Goal: Task Accomplishment & Management: Manage account settings

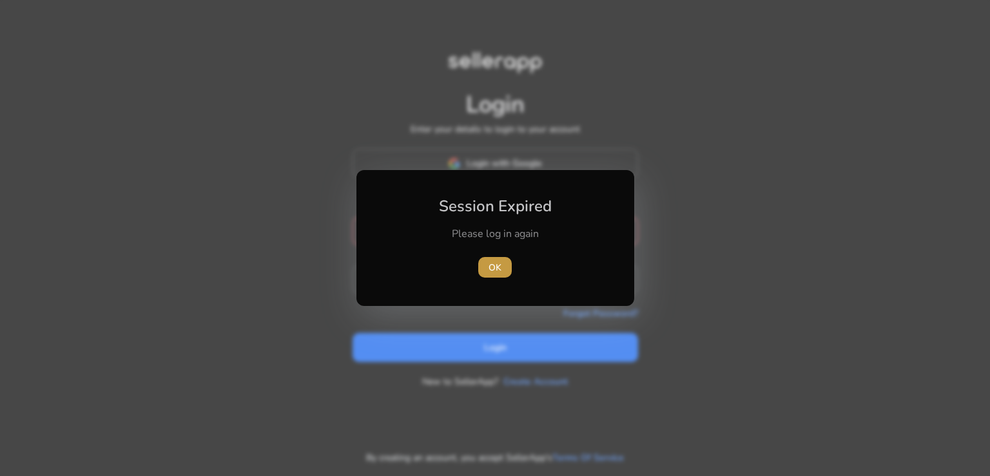
click at [491, 273] on span "OK" at bounding box center [495, 268] width 13 height 14
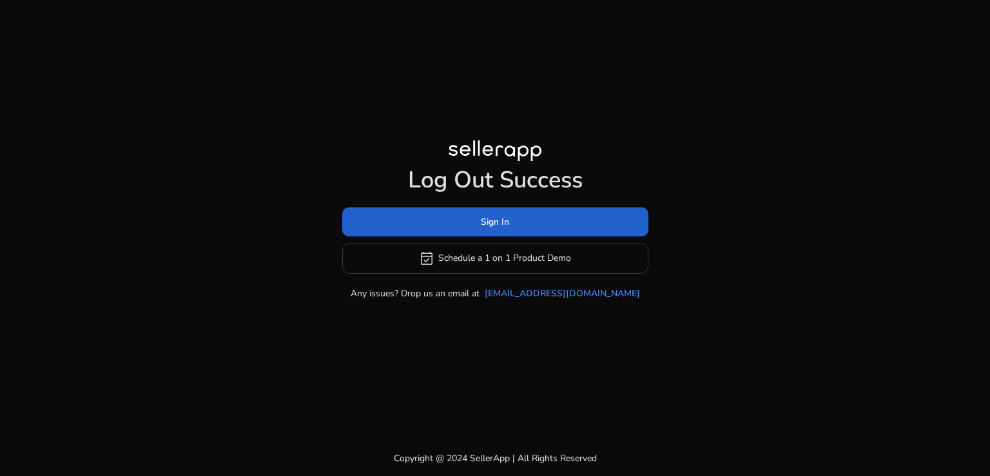
click at [502, 212] on span at bounding box center [495, 221] width 306 height 31
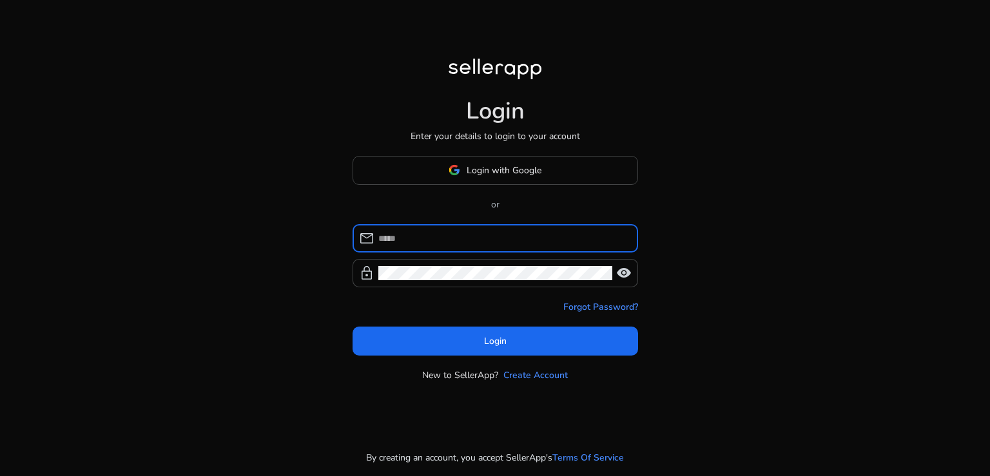
click at [436, 239] on input at bounding box center [502, 238] width 249 height 14
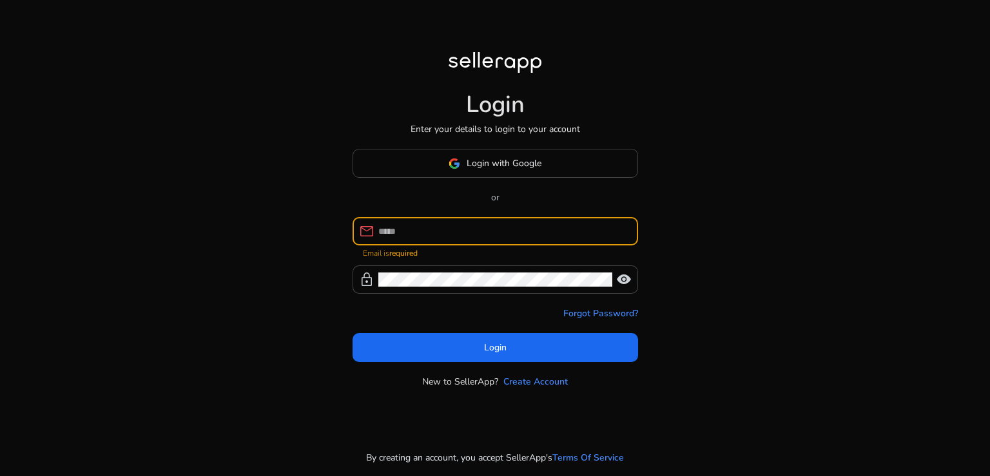
type input "**********"
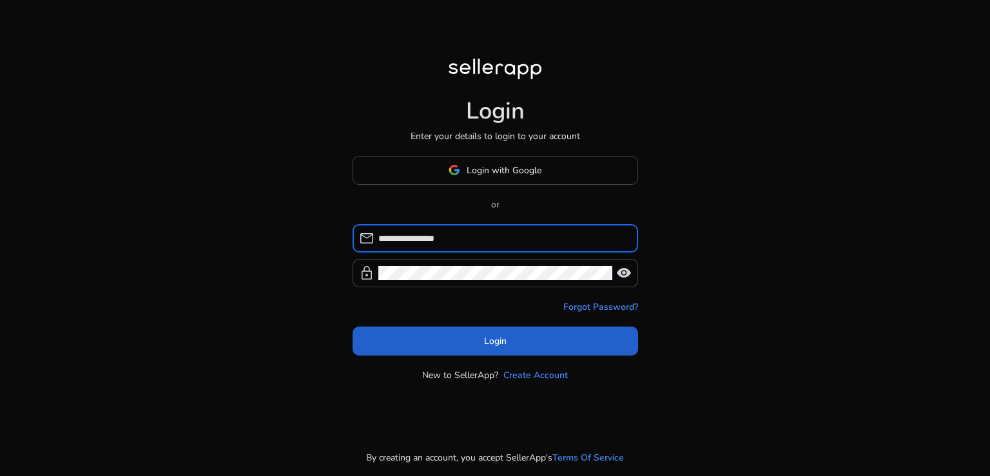
click at [511, 340] on span at bounding box center [496, 341] width 286 height 31
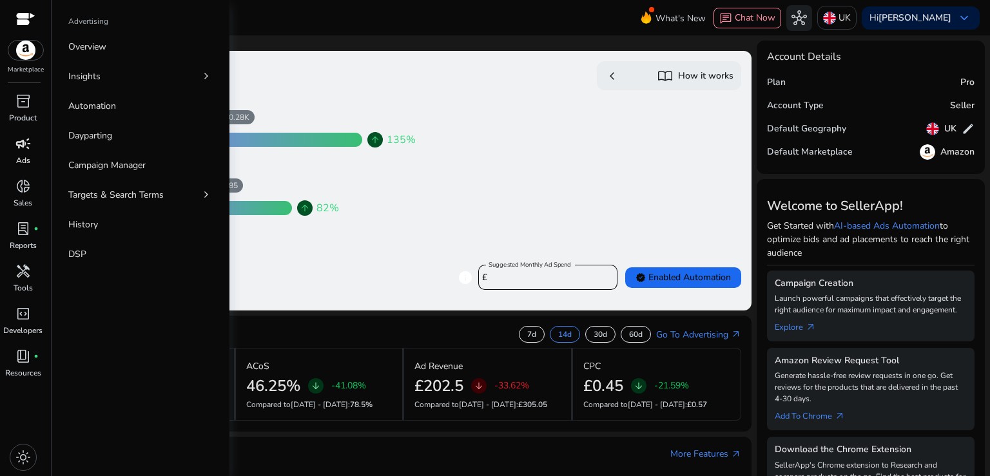
click at [23, 149] on span "campaign" at bounding box center [22, 143] width 15 height 15
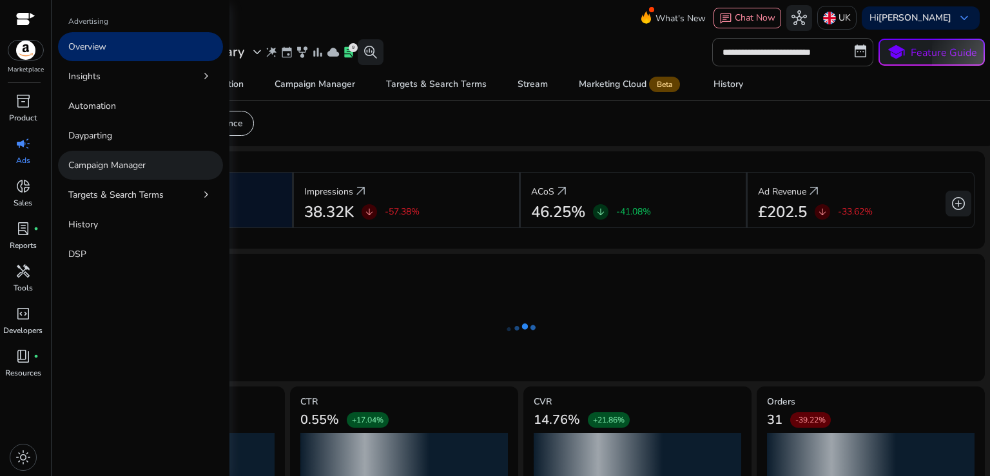
click at [122, 166] on p "Campaign Manager" at bounding box center [106, 166] width 77 height 14
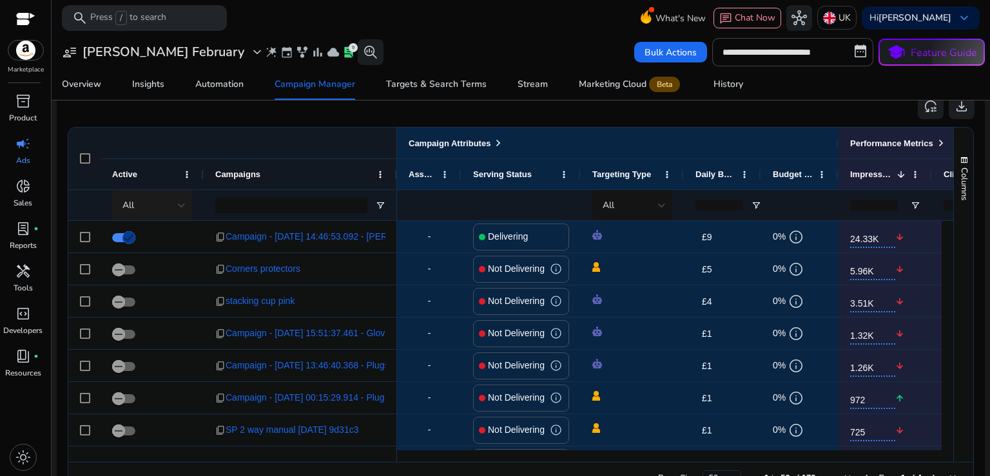
click at [175, 202] on div "All" at bounding box center [149, 206] width 55 height 14
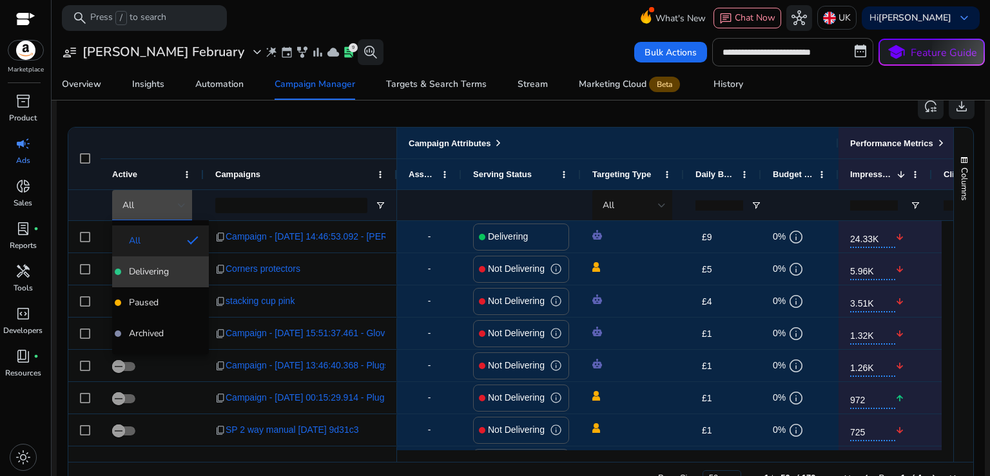
click at [153, 279] on mat-option "Delivering" at bounding box center [160, 272] width 97 height 31
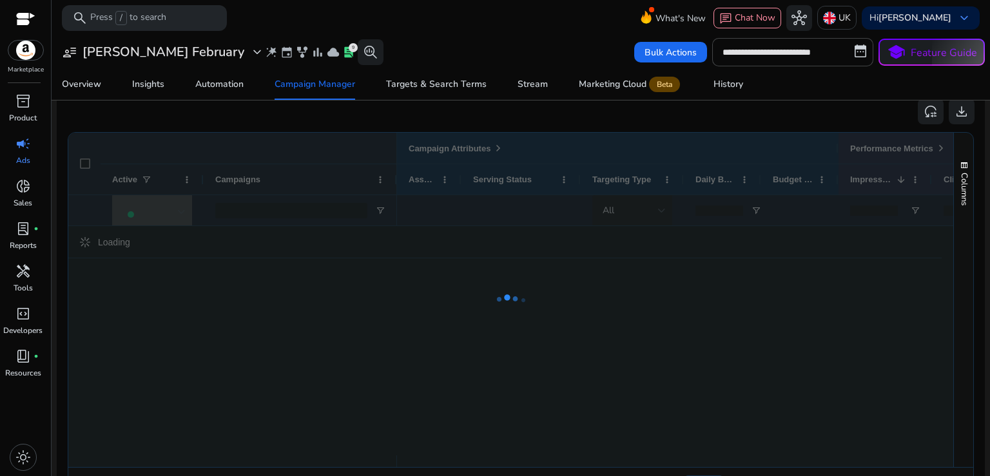
scroll to position [838, 0]
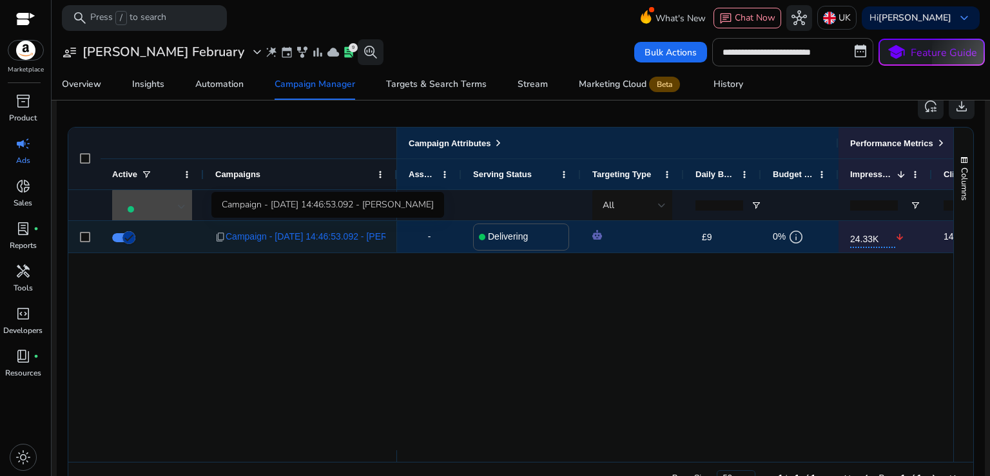
click at [315, 237] on span "Campaign - [DATE] 14:46:53.092 - [PERSON_NAME]" at bounding box center [333, 237] width 215 height 26
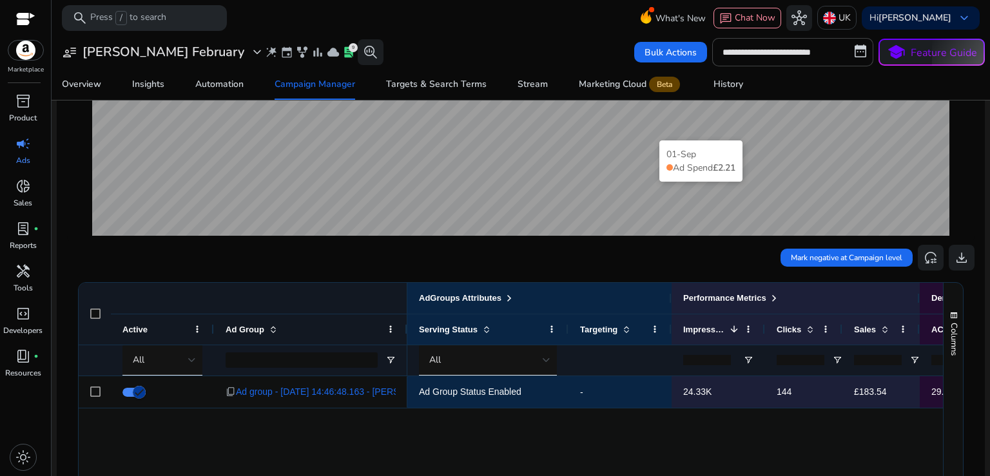
scroll to position [322, 0]
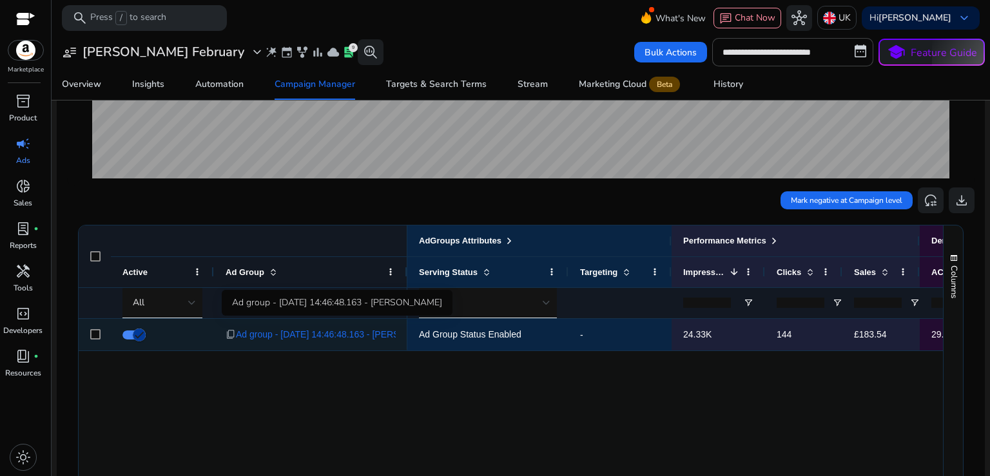
click at [344, 335] on span "Ad group - [DATE] 14:46:48.163 - [PERSON_NAME]" at bounding box center [341, 335] width 211 height 26
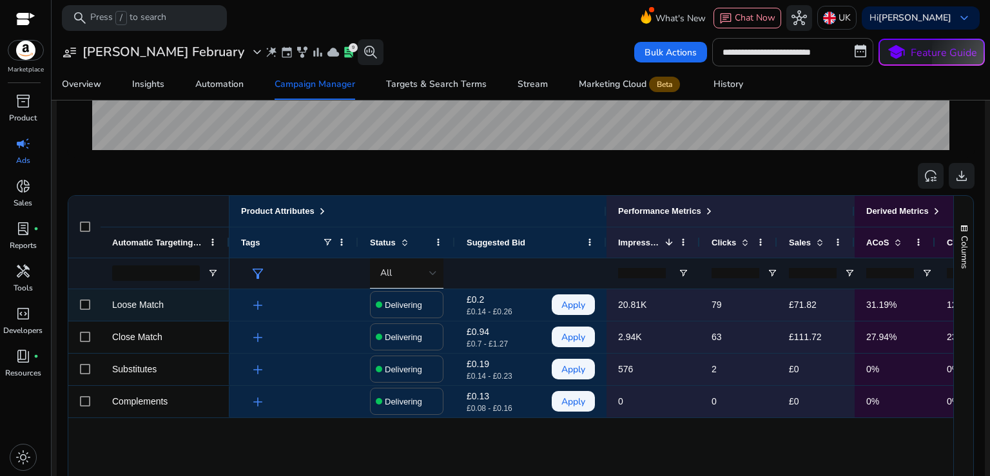
scroll to position [451, 0]
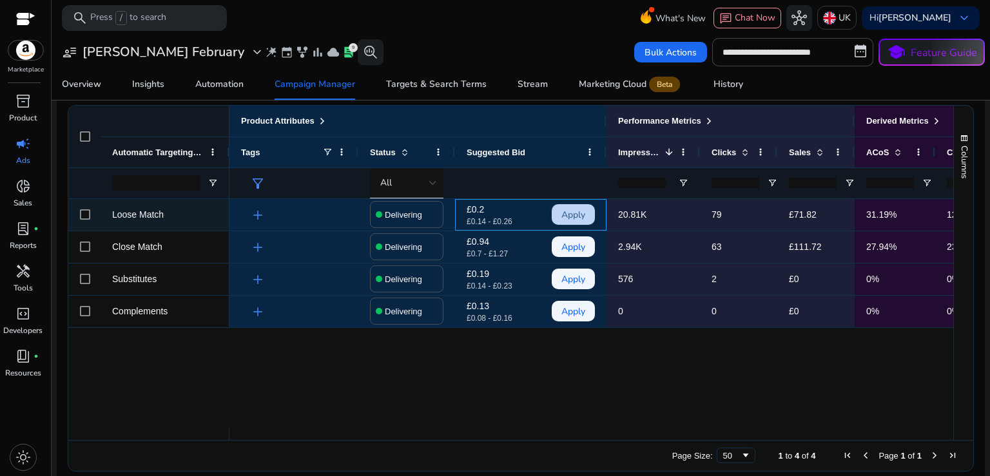
click at [571, 214] on span "Apply" at bounding box center [574, 215] width 24 height 26
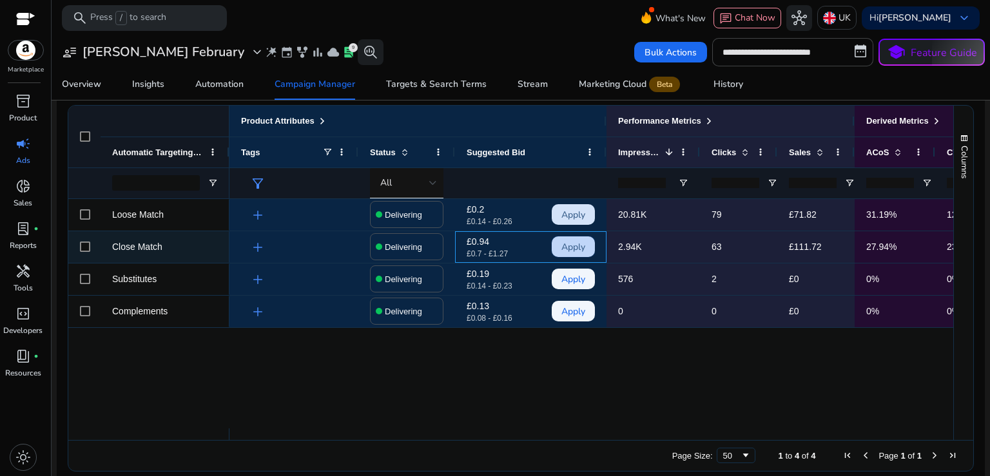
click at [569, 245] on span "Apply" at bounding box center [574, 247] width 24 height 26
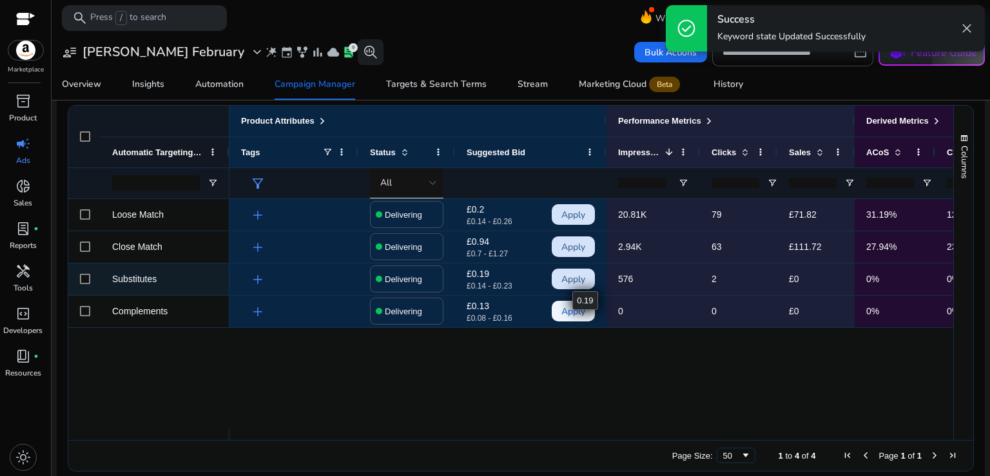
click at [566, 277] on span "Apply" at bounding box center [574, 279] width 24 height 26
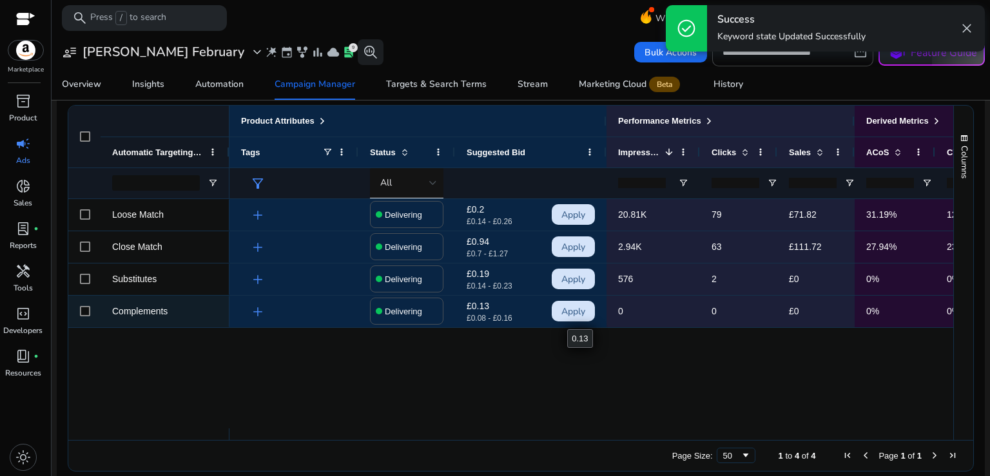
click at [572, 311] on span "Apply" at bounding box center [574, 311] width 24 height 26
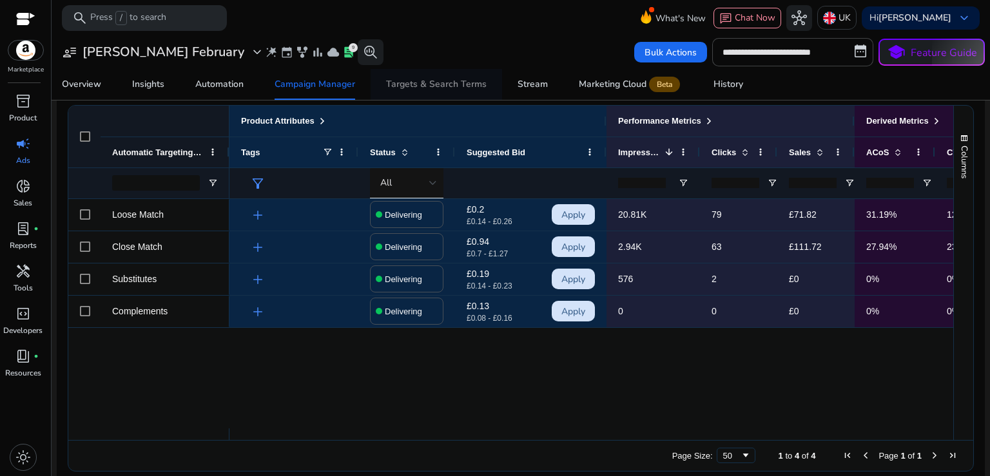
click at [424, 81] on div "Targets & Search Terms" at bounding box center [436, 84] width 101 height 9
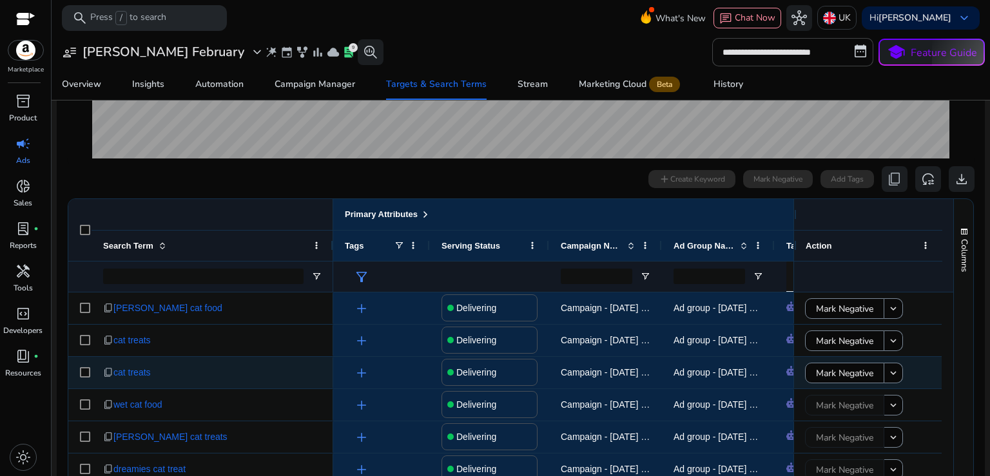
scroll to position [258, 0]
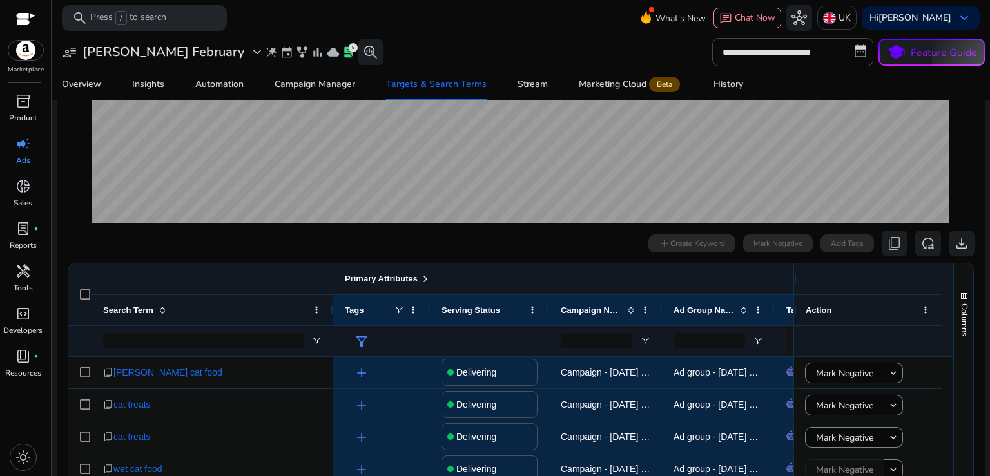
click at [421, 275] on span at bounding box center [425, 279] width 10 height 10
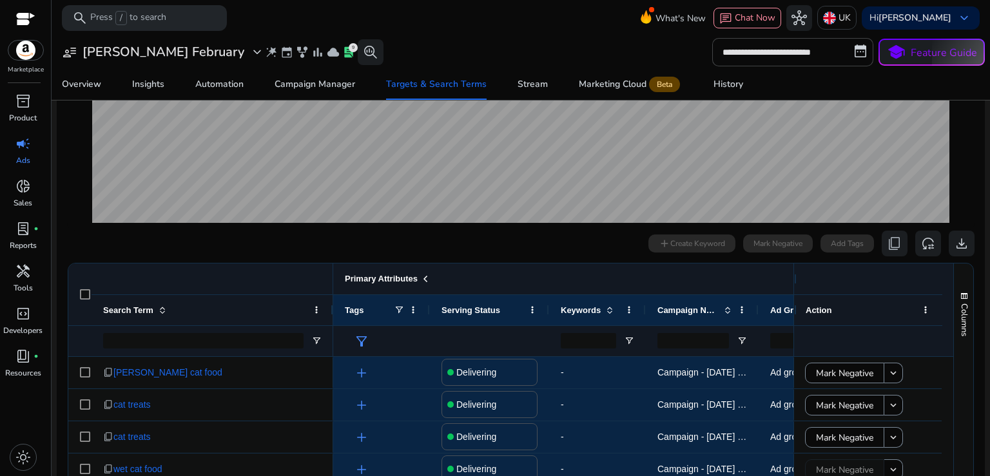
click at [425, 278] on span at bounding box center [425, 279] width 10 height 10
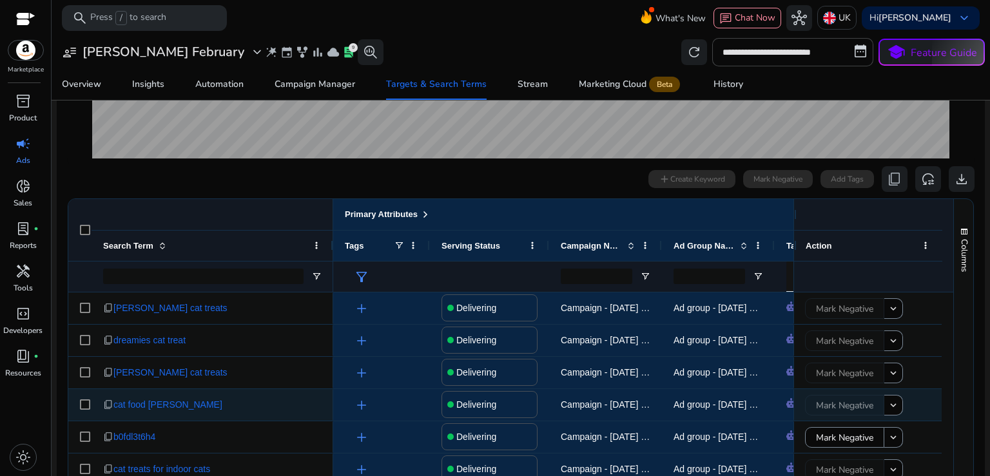
scroll to position [0, 0]
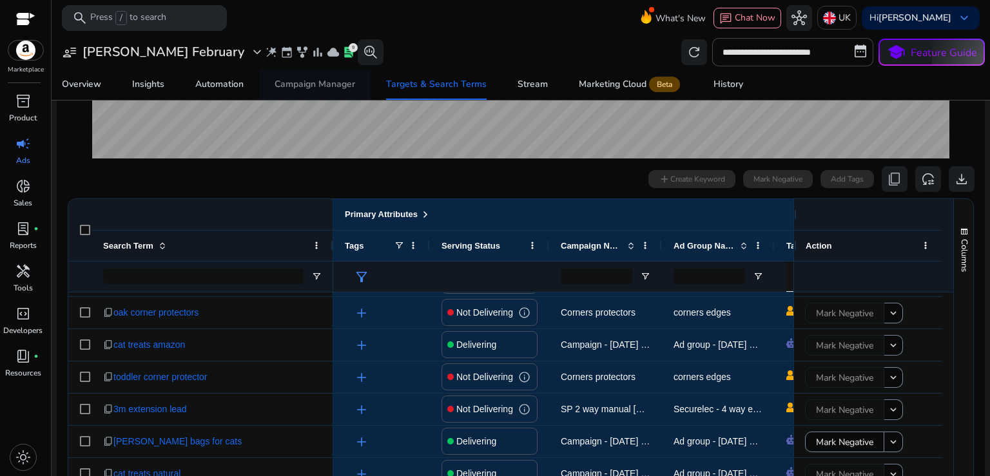
click at [315, 80] on div "Campaign Manager" at bounding box center [315, 84] width 81 height 9
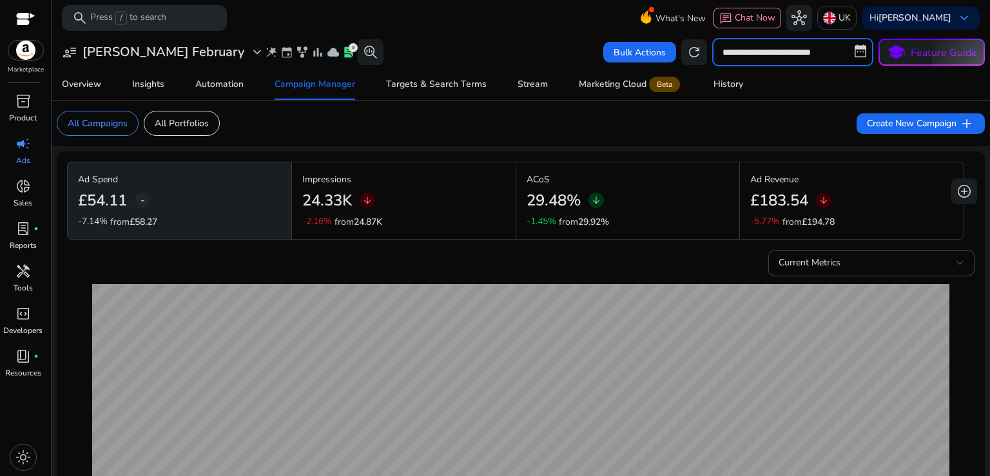
click at [799, 51] on input "**********" at bounding box center [792, 52] width 161 height 28
select select "*"
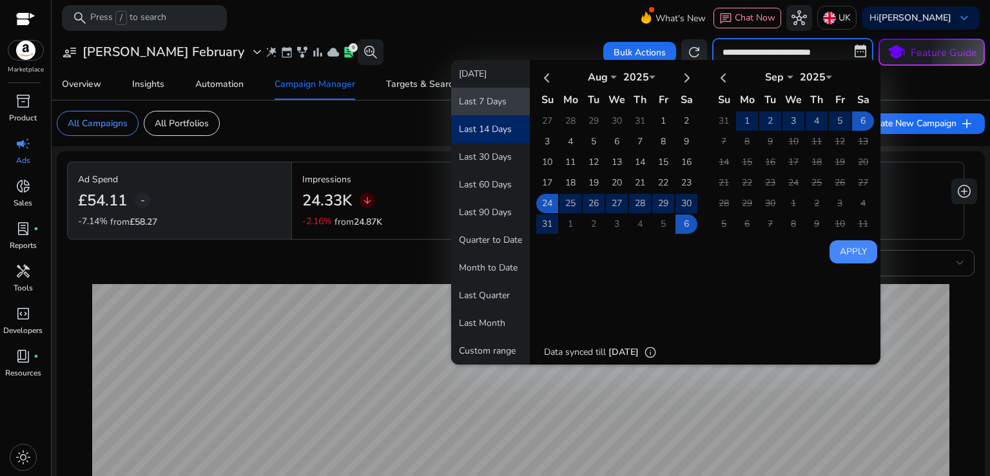
click at [490, 104] on button "Last 7 Days" at bounding box center [490, 102] width 79 height 28
type input "**********"
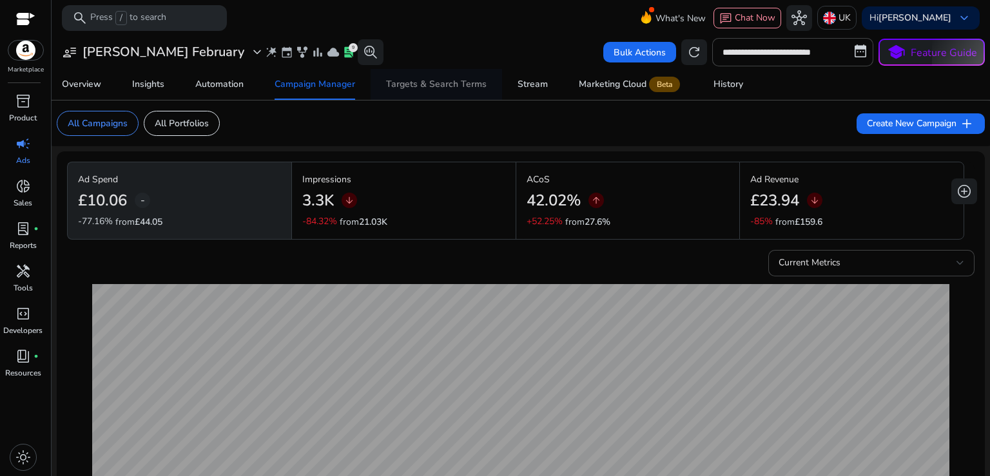
click at [454, 86] on div "Targets & Search Terms" at bounding box center [436, 84] width 101 height 9
